Goal: Task Accomplishment & Management: Manage account settings

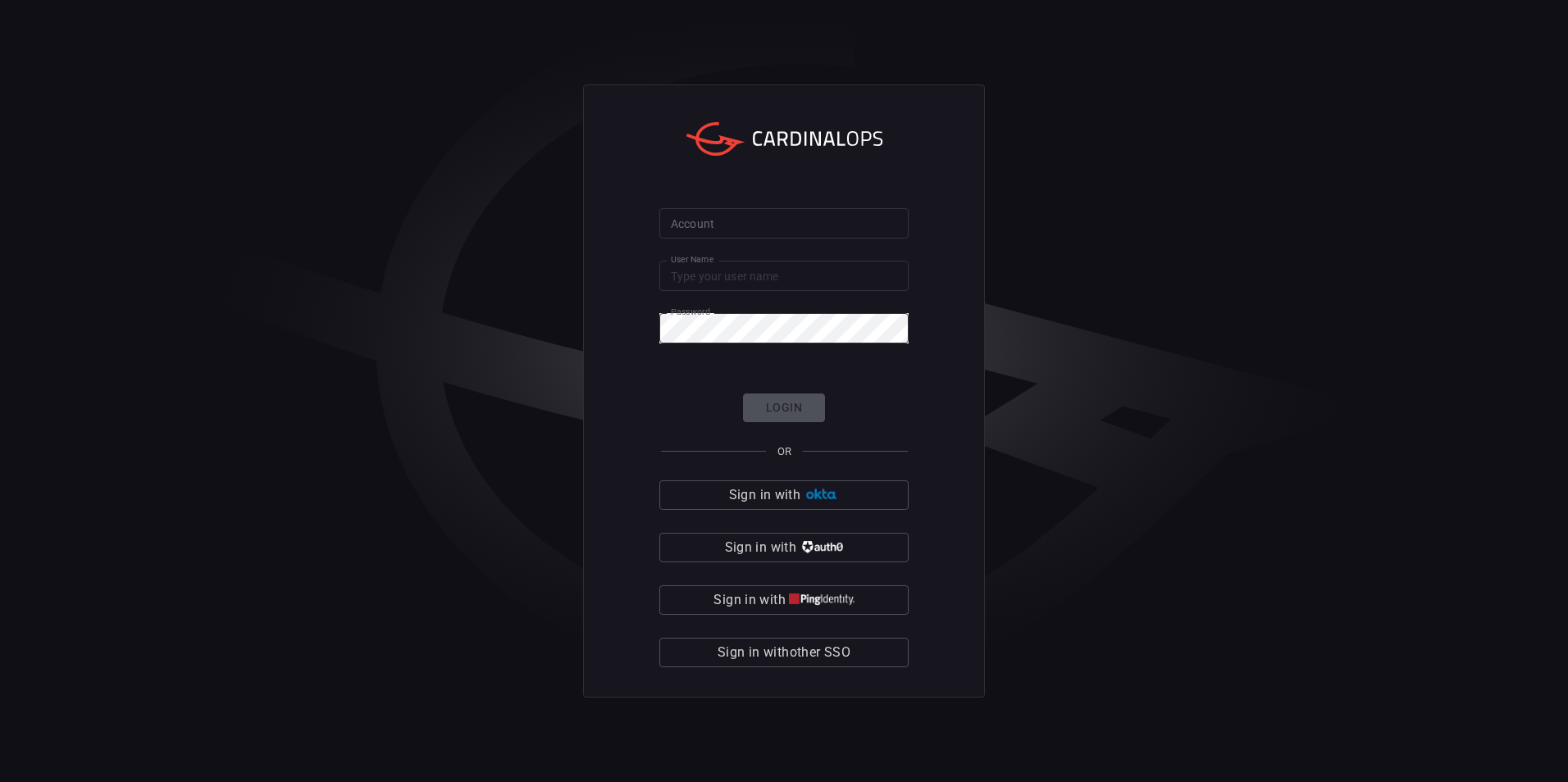
type input "aviad"
click at [813, 236] on input "Account" at bounding box center [783, 223] width 249 height 31
type input "cybershield360-primary"
click at [781, 417] on button "Login" at bounding box center [784, 407] width 82 height 29
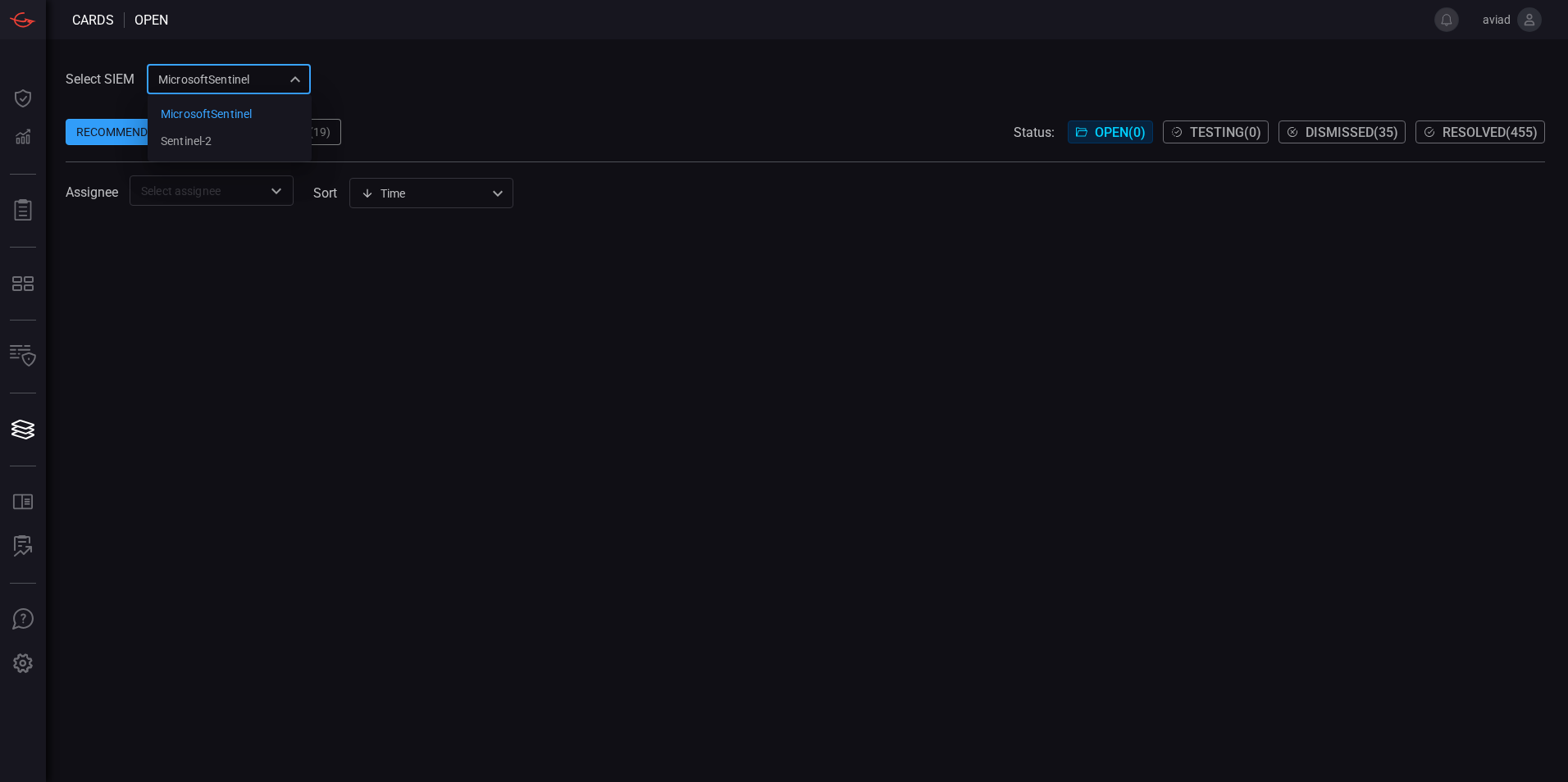
click at [211, 78] on div "MicrosoftSentinel 11c42ee3-b155-483d-a504-5846815c378e MicrosoftSentinel sentin…" at bounding box center [228, 79] width 164 height 31
click at [223, 120] on div "MicrosoftSentinel" at bounding box center [206, 114] width 91 height 17
click at [227, 134] on div "Broken Rules (19)" at bounding box center [277, 132] width 126 height 26
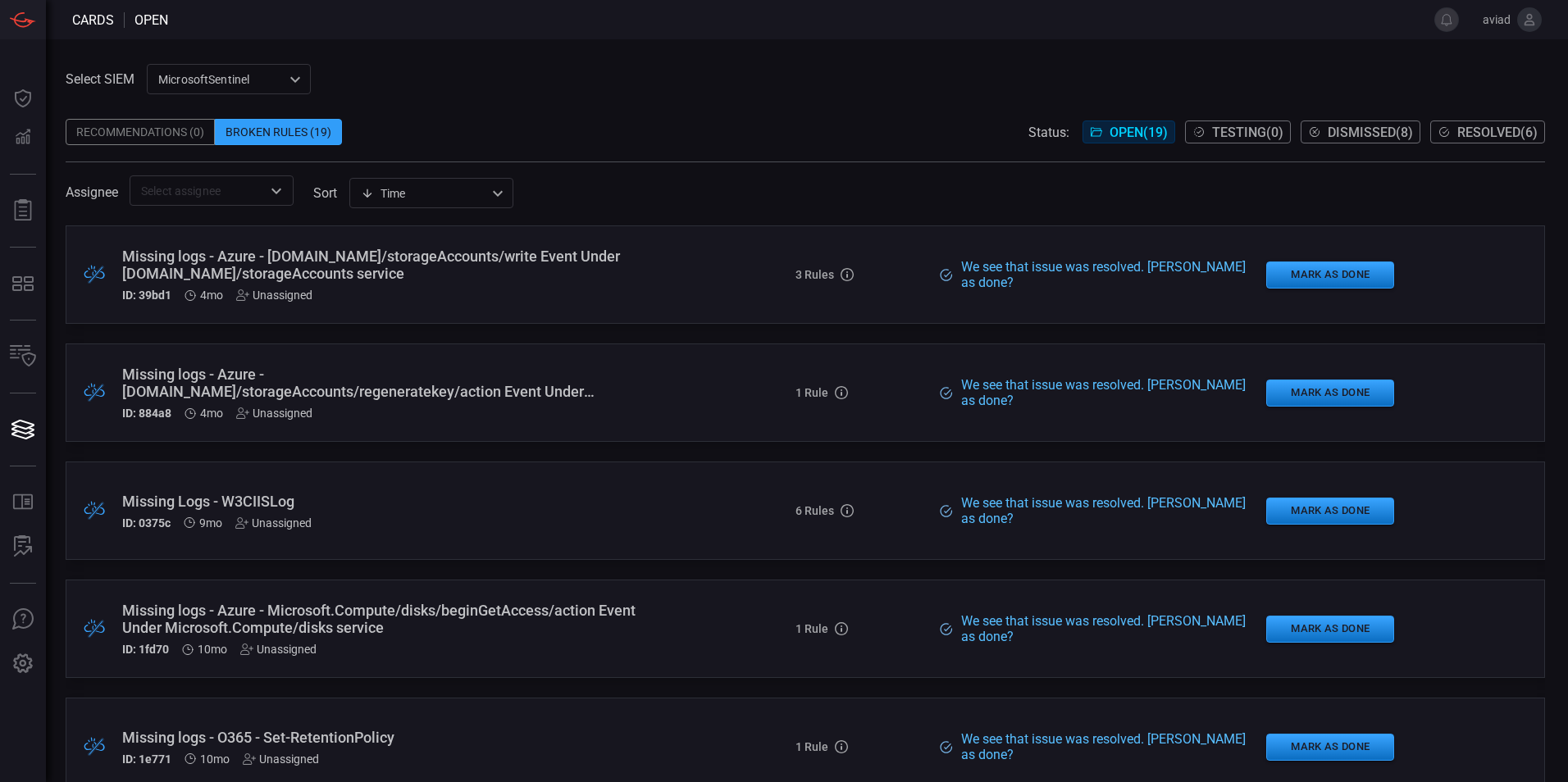
click at [221, 87] on div "MicrosoftSentinel 11c42ee3-b155-483d-a504-5846815c378e ​" at bounding box center [228, 79] width 164 height 31
click at [221, 145] on li "sentinel-2" at bounding box center [229, 141] width 164 height 27
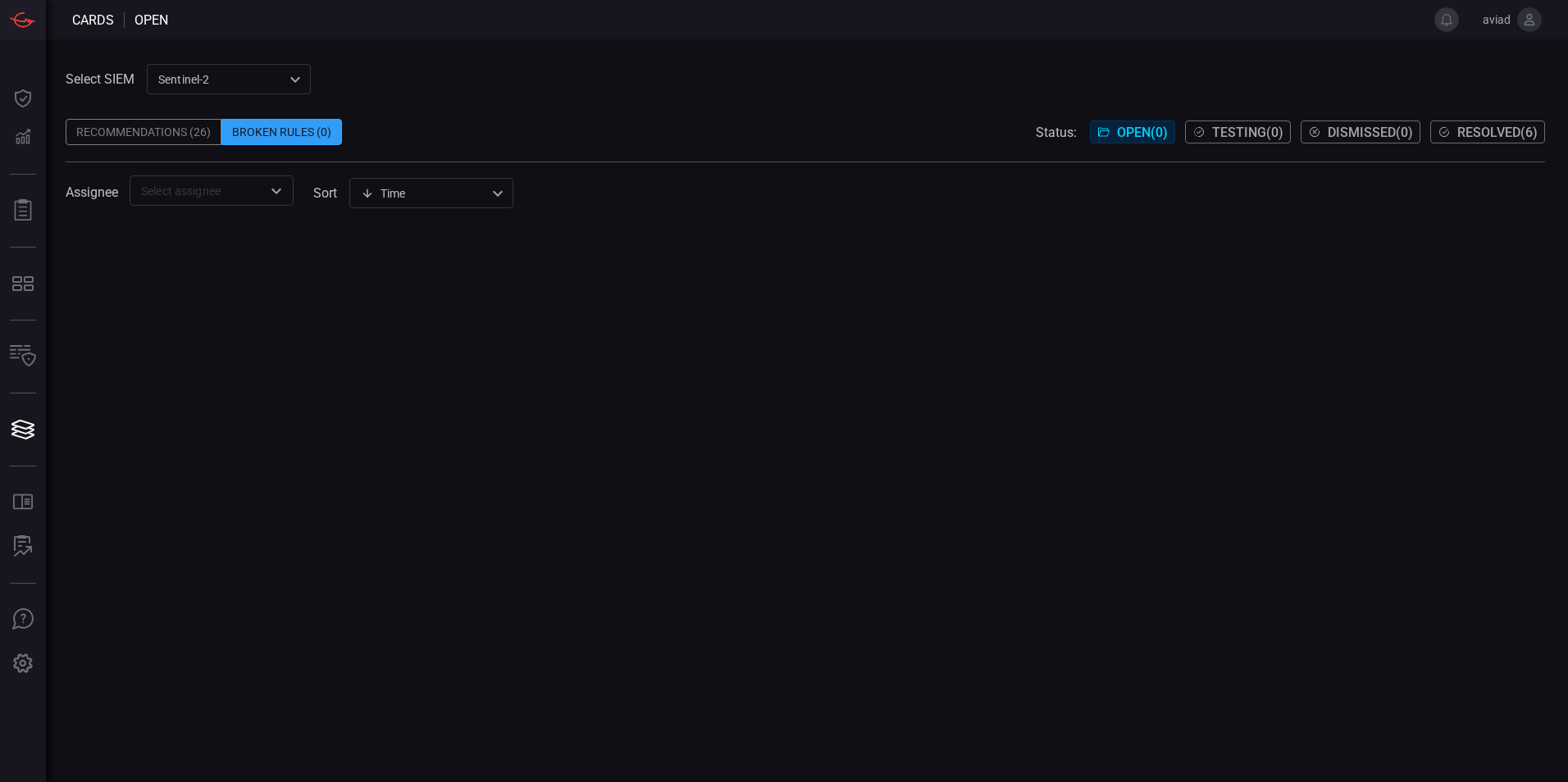
click at [172, 135] on div "Recommendations (26)" at bounding box center [143, 132] width 156 height 26
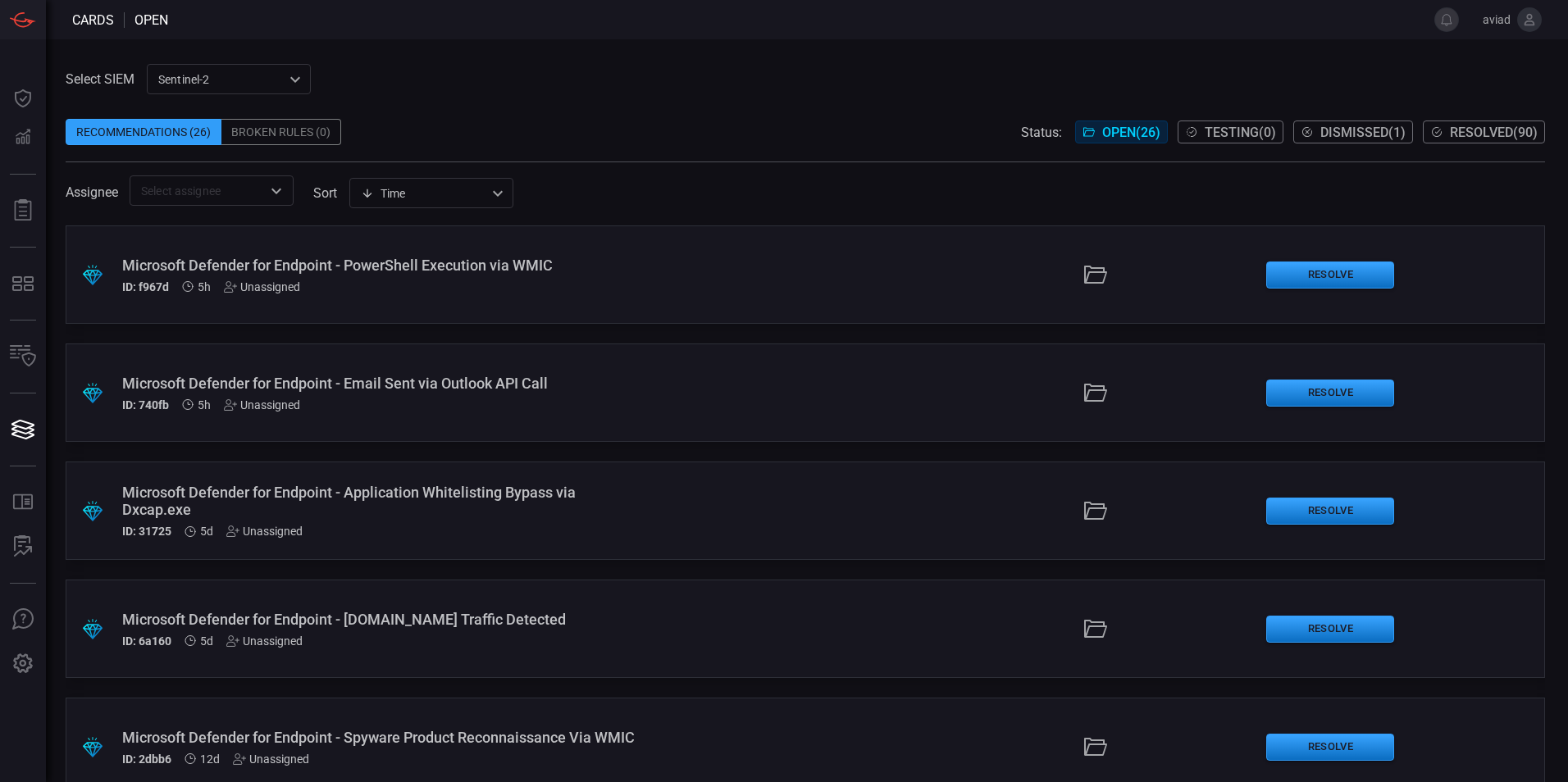
click at [671, 281] on div ".suggested_cards_icon{fill:url(#suggested_cards_icon);} Microsoft Defender for …" at bounding box center [805, 275] width 1479 height 99
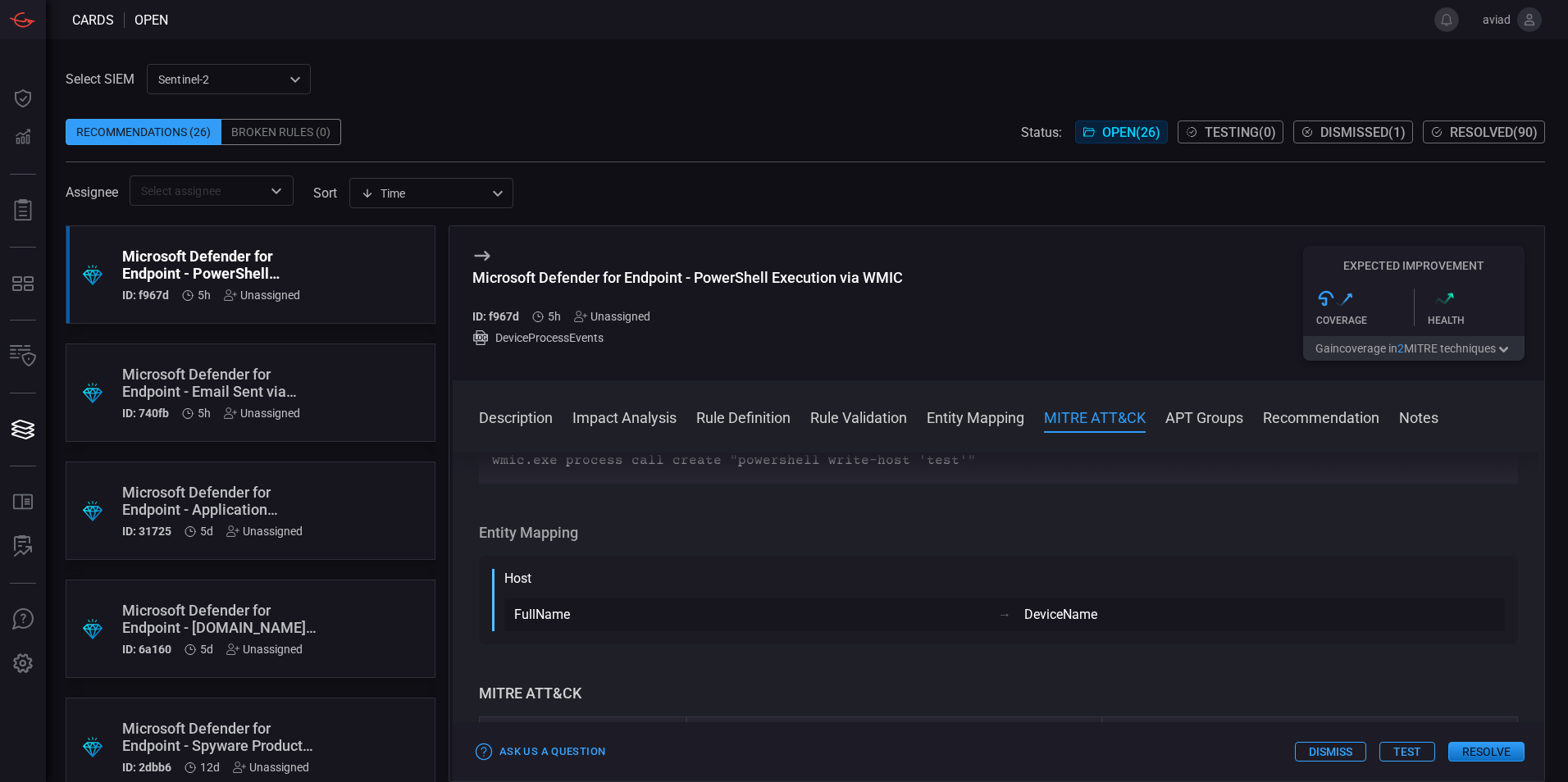
scroll to position [738, 0]
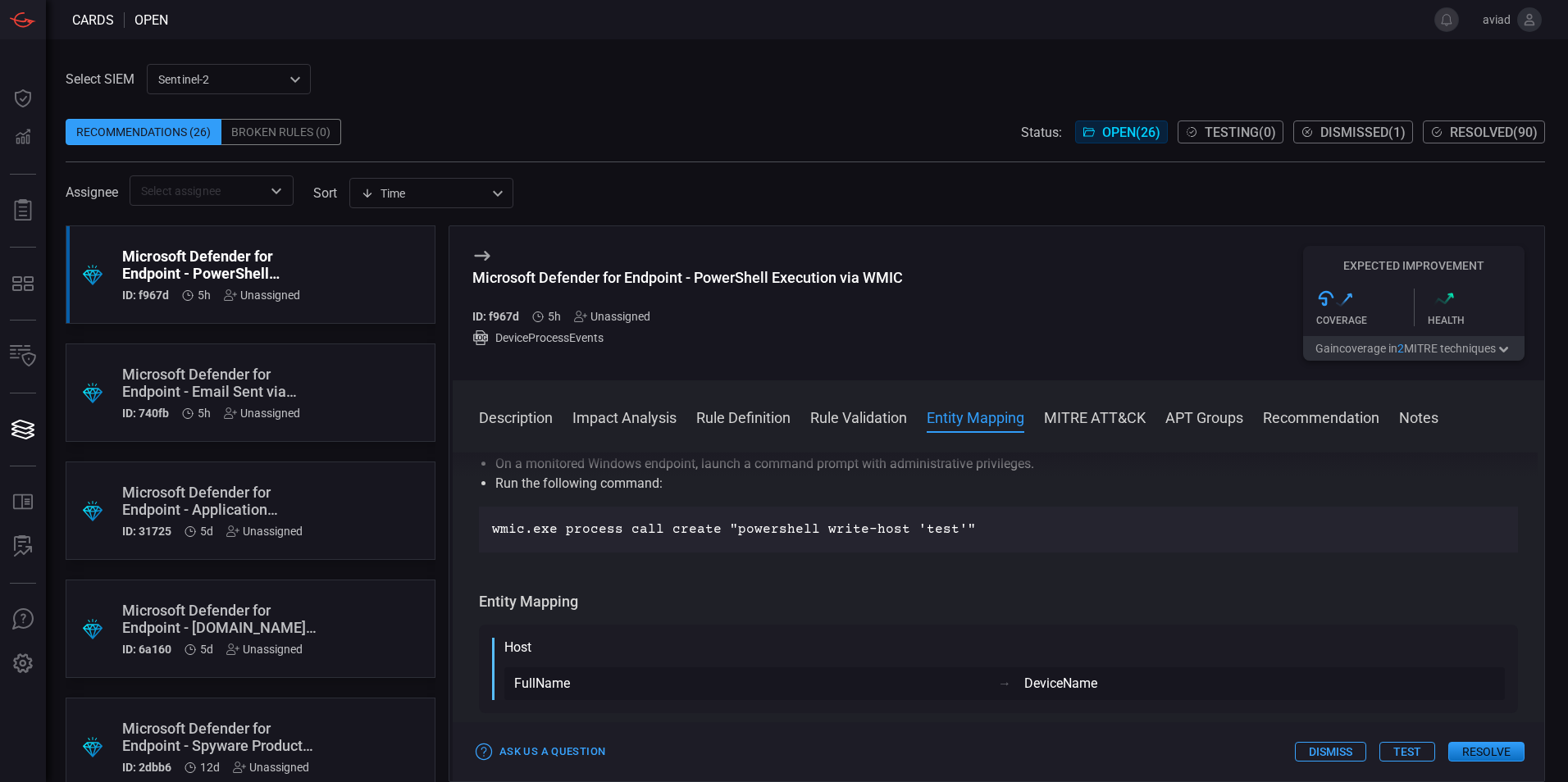
click at [366, 364] on div ".suggested_cards_icon{fill:url(#suggested_cards_icon);} Microsoft Defender for …" at bounding box center [250, 393] width 370 height 99
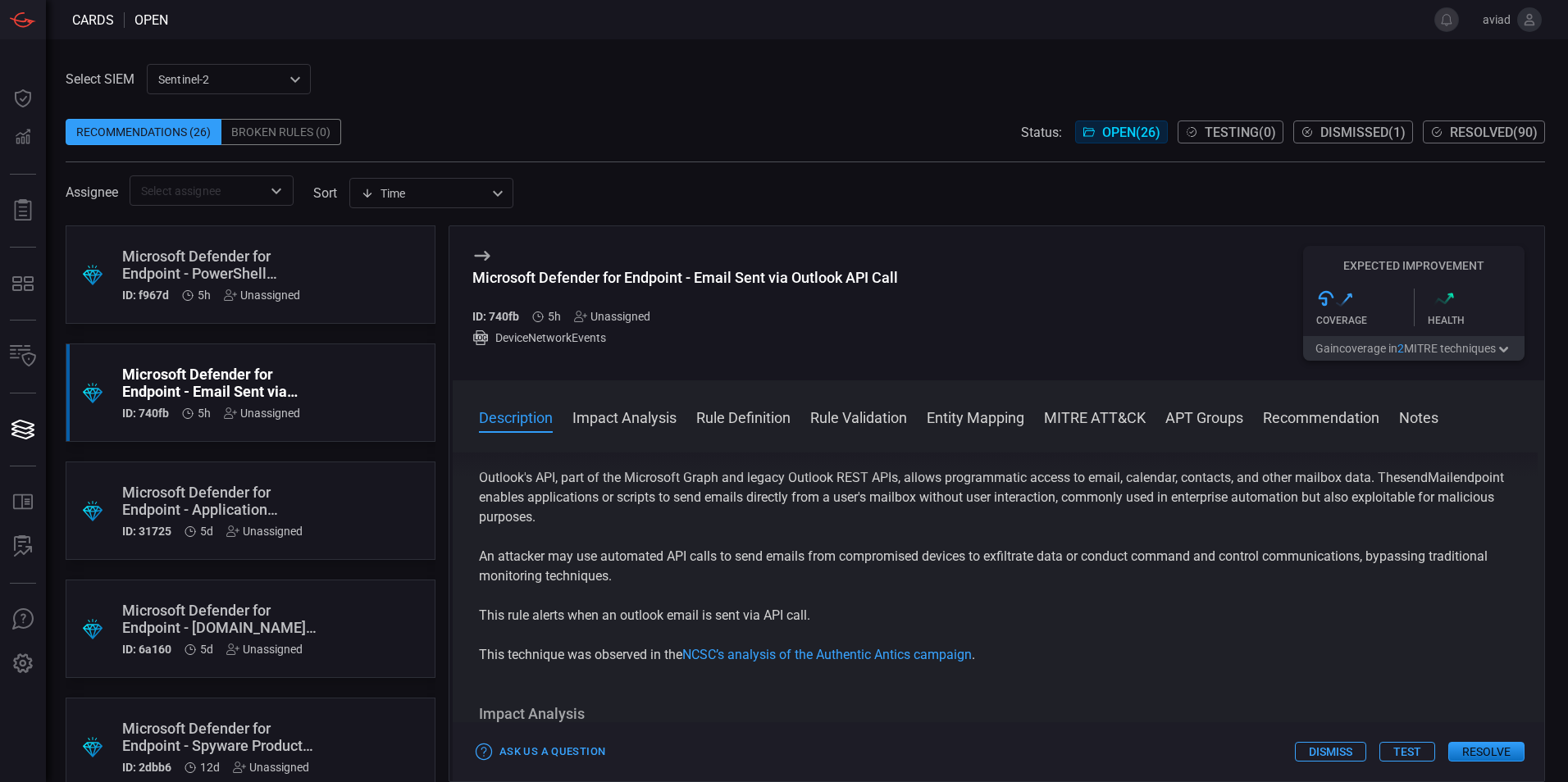
scroll to position [17, 0]
click at [1003, 528] on p "Outlook's API, part of the Microsoft Graph and legacy Outlook REST APIs, allows…" at bounding box center [998, 498] width 1038 height 59
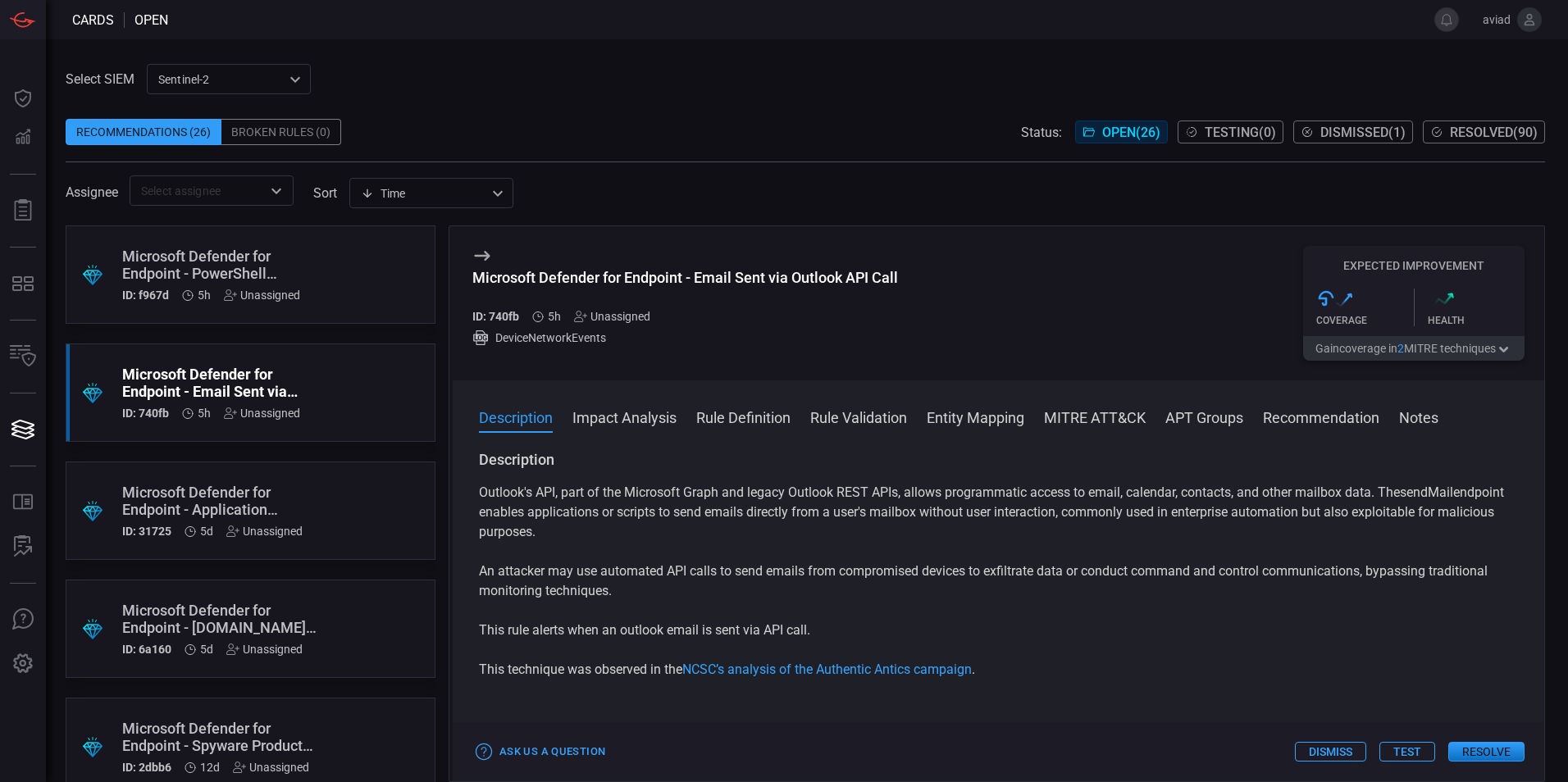
scroll to position [0, 0]
click at [1003, 528] on p "Outlook's API, part of the Microsoft Graph and legacy Outlook REST APIs, allows…" at bounding box center [998, 514] width 1038 height 59
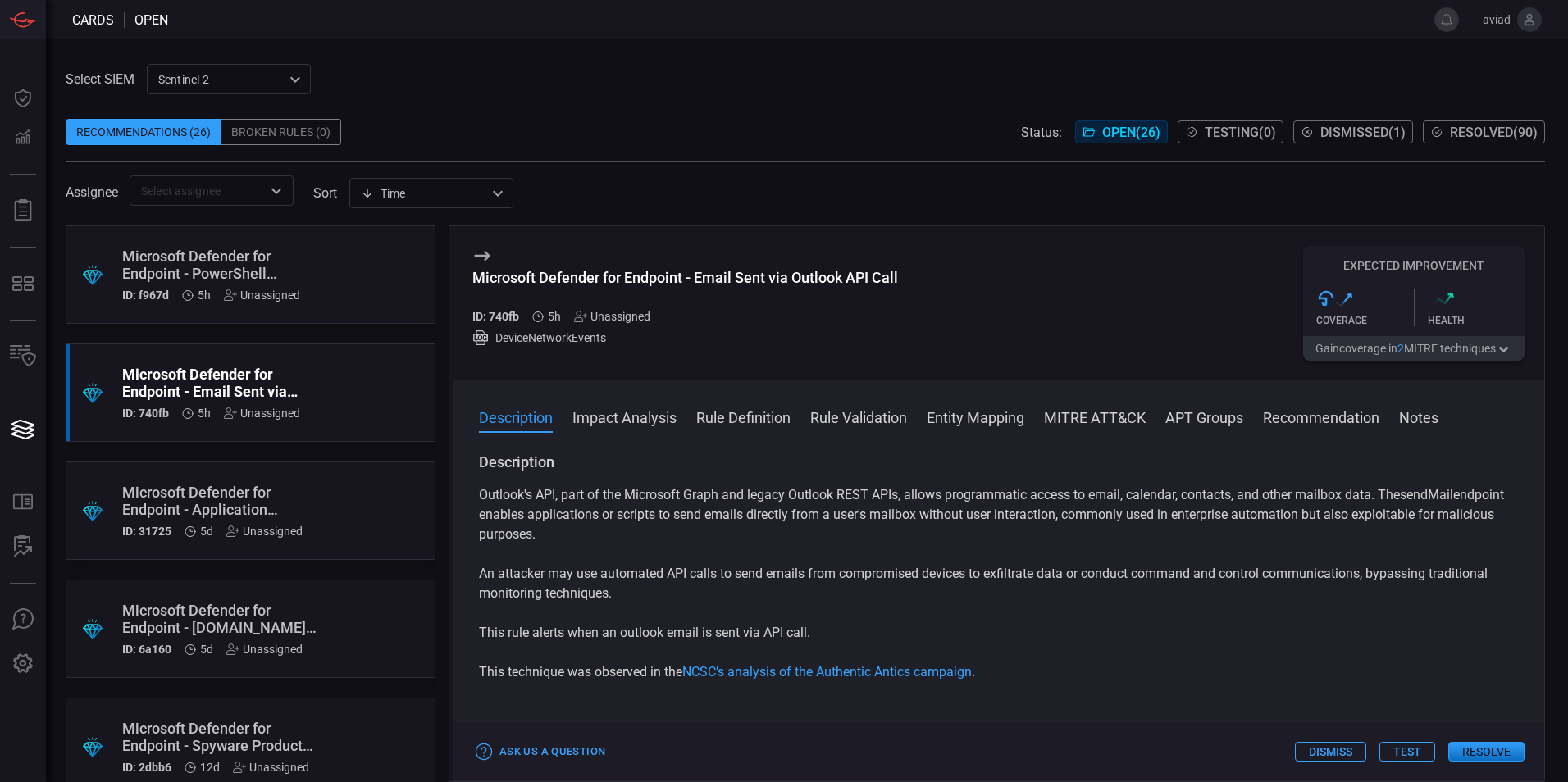
click at [1003, 528] on p "Outlook's API, part of the Microsoft Graph and legacy Outlook REST APIs, allows…" at bounding box center [998, 514] width 1038 height 59
